Goal: Navigation & Orientation: Find specific page/section

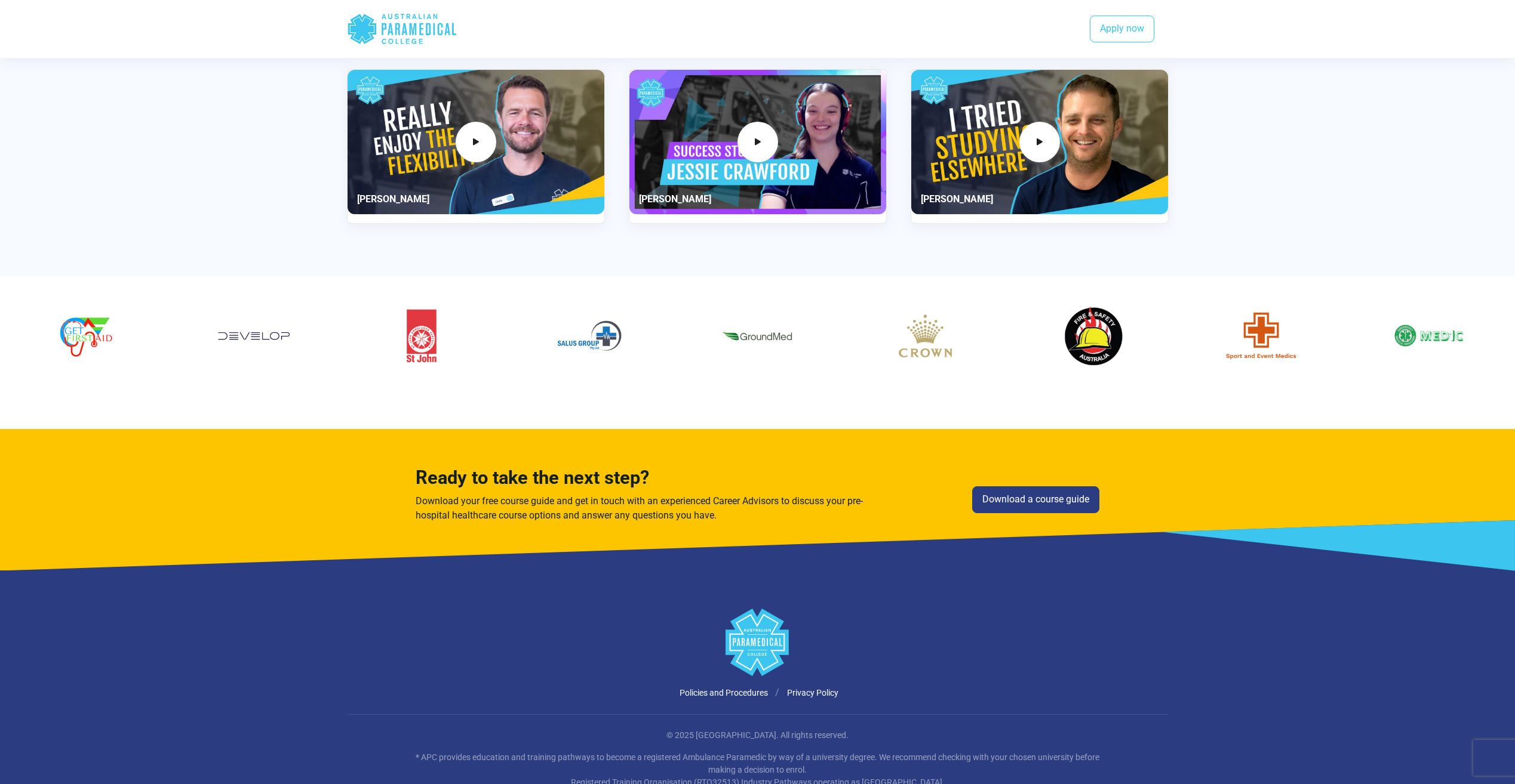
scroll to position [1341, 0]
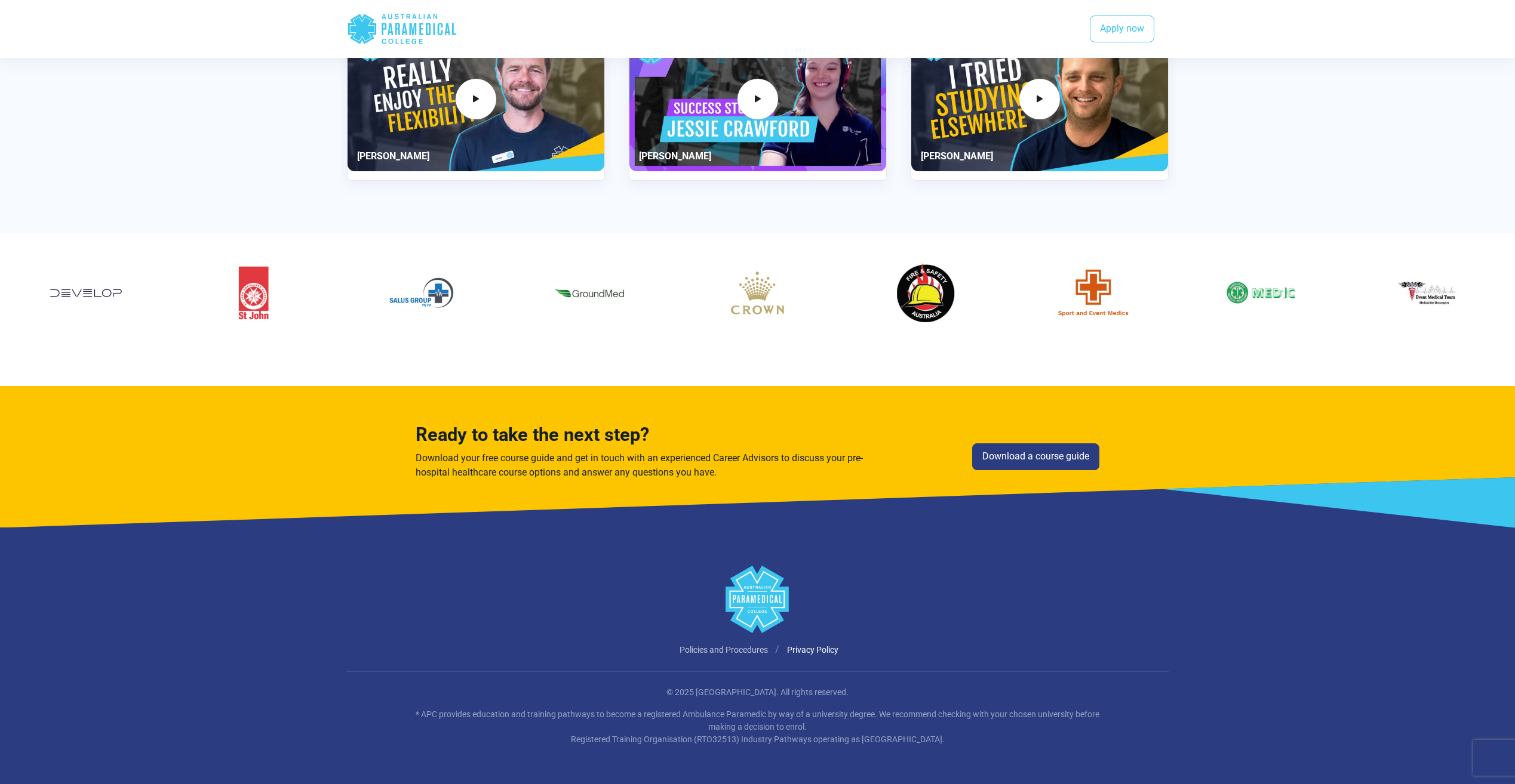
click at [722, 651] on link "Policies and Procedures" at bounding box center [723, 650] width 88 height 10
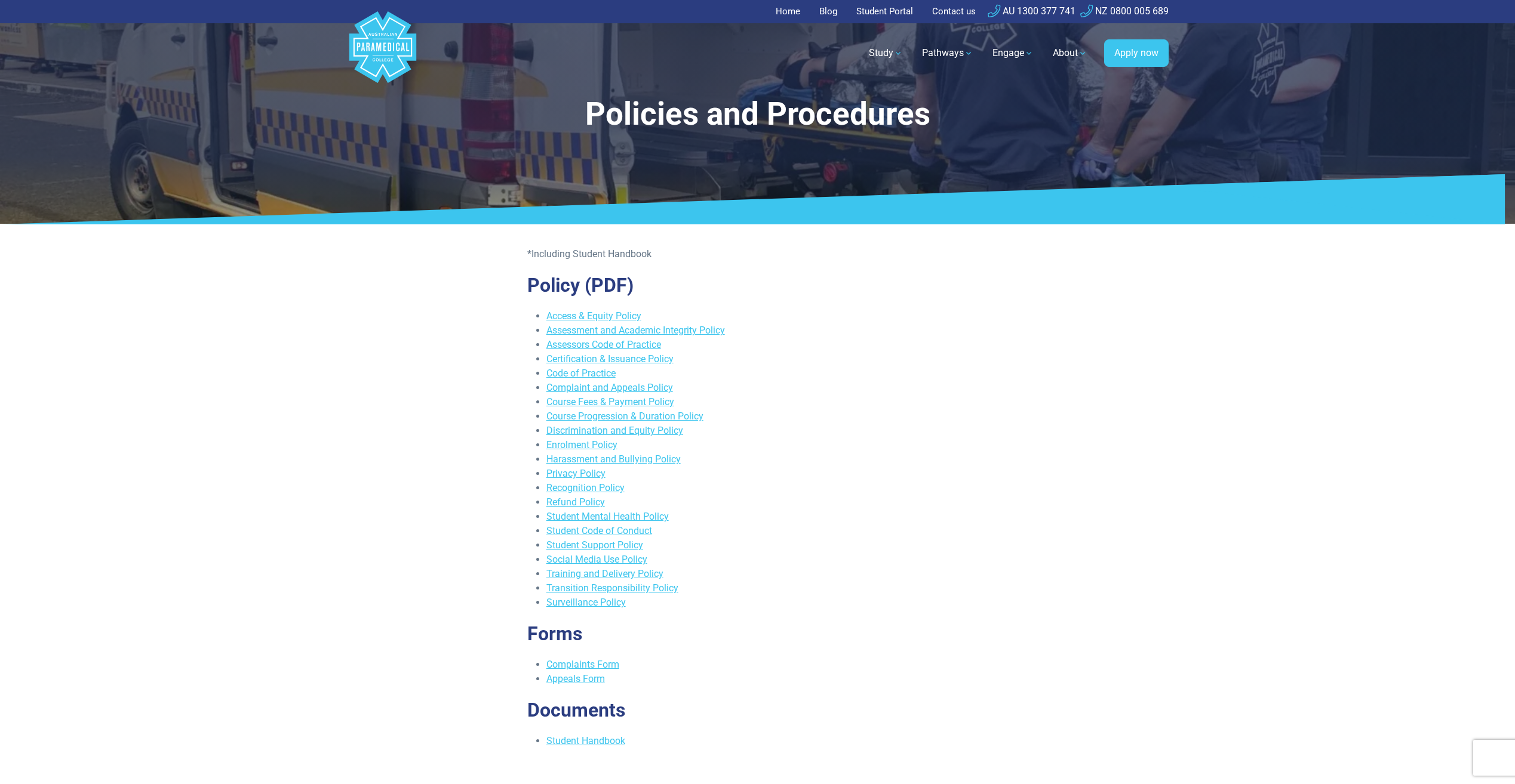
click at [874, 6] on link "Student Portal" at bounding box center [884, 11] width 71 height 23
